Goal: Task Accomplishment & Management: Manage account settings

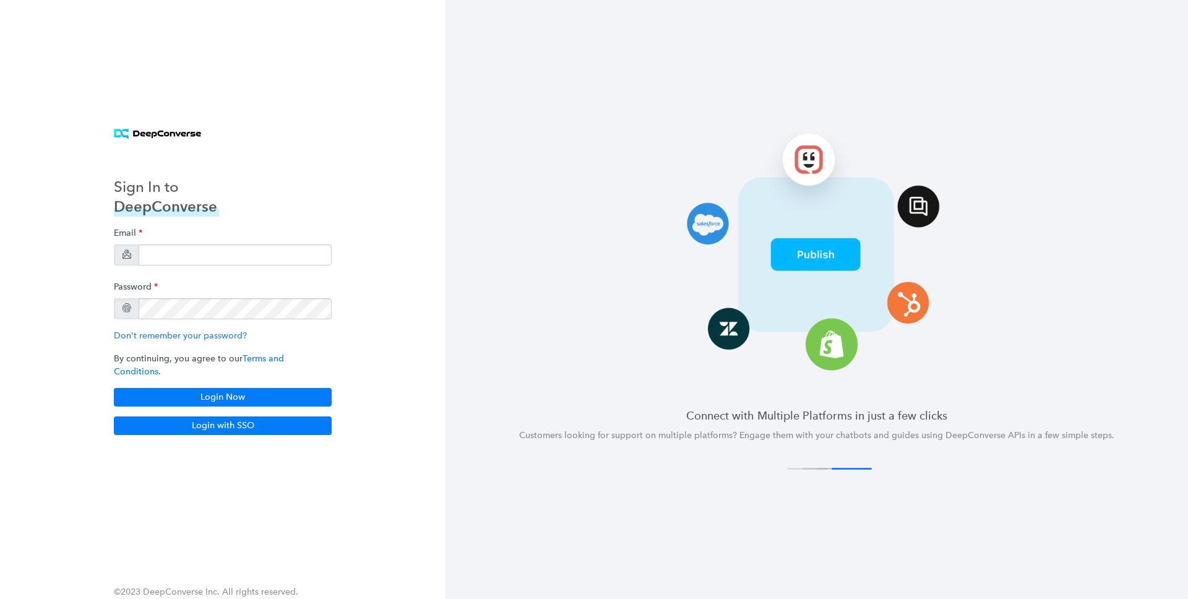
type input "[PERSON_NAME][EMAIL_ADDRESS][DOMAIN_NAME]"
click at [328, 108] on div "Sign In to DeepConverse Email [PERSON_NAME][EMAIL_ADDRESS][DOMAIN_NAME] Passwor…" at bounding box center [222, 299] width 445 height 599
click at [190, 251] on input "[PERSON_NAME][EMAIL_ADDRESS][DOMAIN_NAME]" at bounding box center [235, 254] width 193 height 21
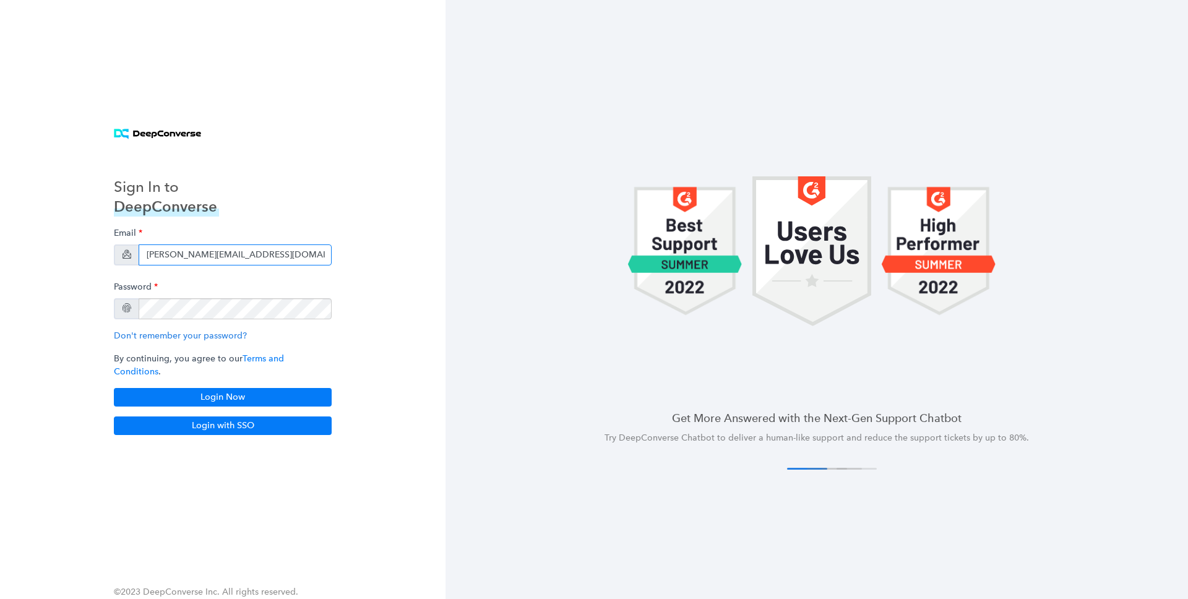
click at [158, 258] on input "[PERSON_NAME][EMAIL_ADDRESS][DOMAIN_NAME]" at bounding box center [235, 254] width 193 height 21
click at [157, 260] on input "[PERSON_NAME][EMAIL_ADDRESS][DOMAIN_NAME]" at bounding box center [235, 254] width 193 height 21
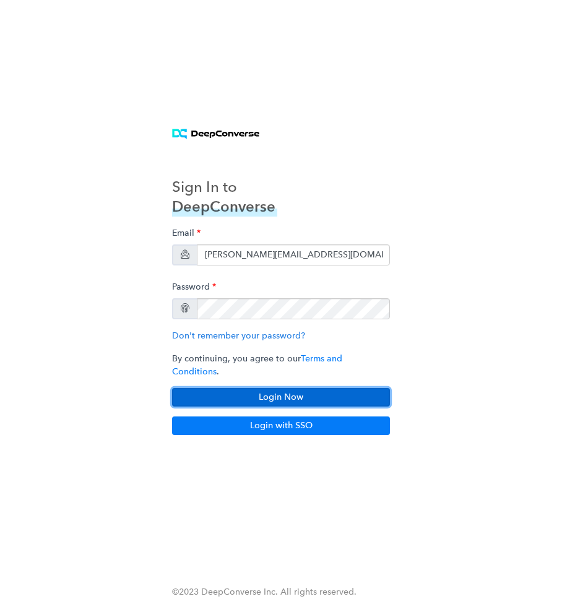
click at [294, 393] on button "Login Now" at bounding box center [281, 397] width 218 height 19
